Goal: Entertainment & Leisure: Consume media (video, audio)

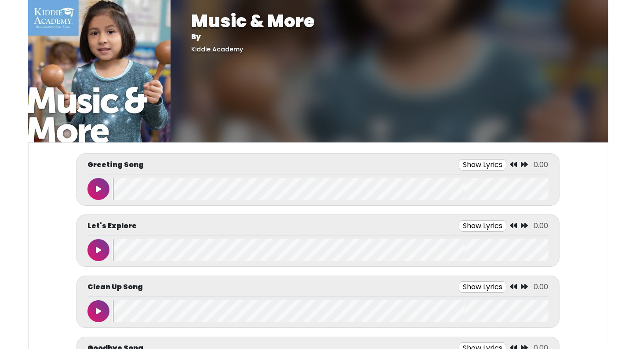
click at [98, 190] on icon at bounding box center [98, 189] width 5 height 7
click at [98, 190] on icon at bounding box center [98, 189] width 4 height 7
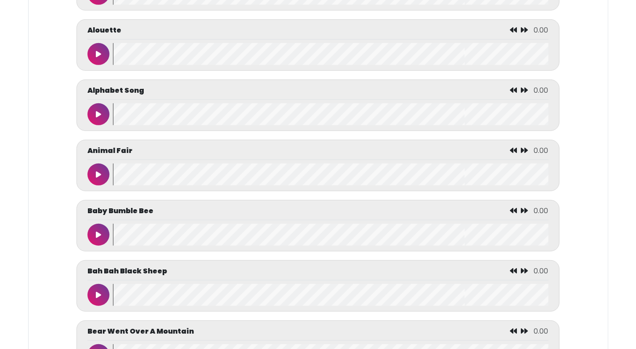
scroll to position [510, 0]
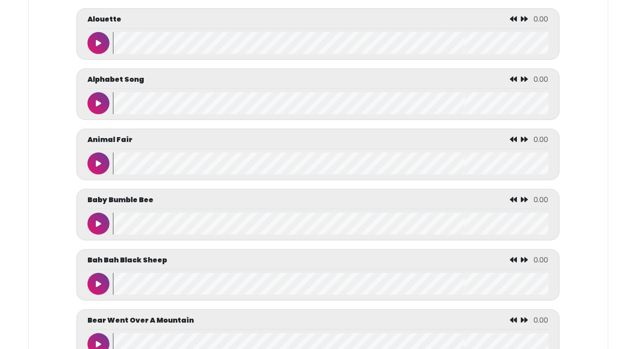
click at [106, 105] on button at bounding box center [99, 103] width 22 height 22
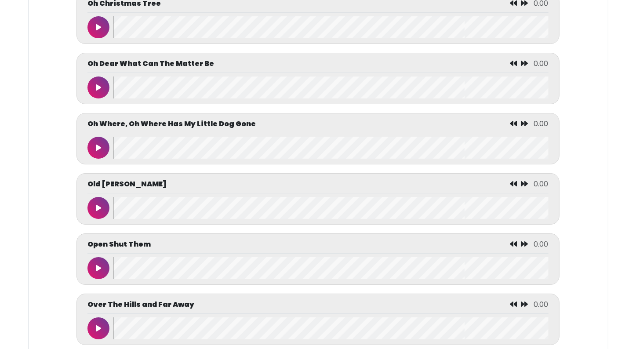
scroll to position [3168, 0]
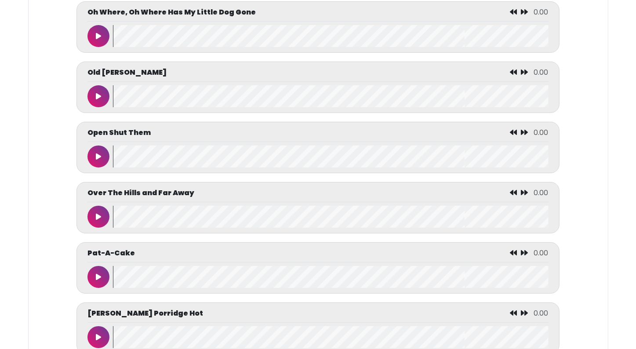
click at [94, 107] on button at bounding box center [99, 96] width 22 height 22
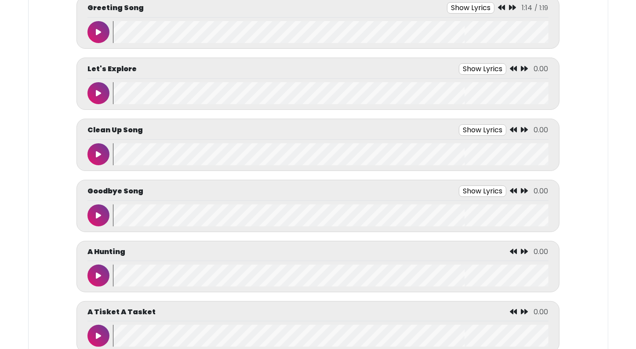
scroll to position [139, 0]
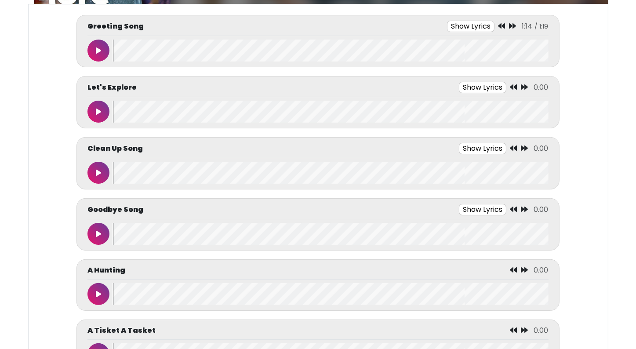
click at [97, 230] on icon at bounding box center [98, 233] width 5 height 7
click at [97, 230] on icon at bounding box center [98, 233] width 4 height 7
